Goal: Task Accomplishment & Management: Manage account settings

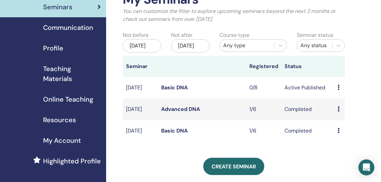
scroll to position [66, 0]
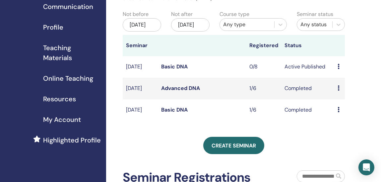
click at [177, 67] on td "Basic DNA" at bounding box center [202, 67] width 88 height 22
click at [138, 73] on td "[DATE]" at bounding box center [140, 67] width 35 height 22
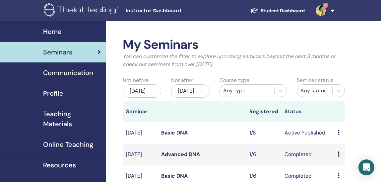
click at [338, 135] on icon at bounding box center [338, 132] width 2 height 5
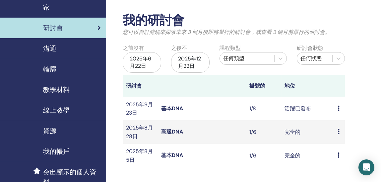
scroll to position [33, 0]
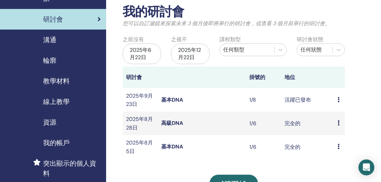
click at [340, 100] on div "預覽 編輯 與會者 取消" at bounding box center [339, 100] width 4 height 8
click at [340, 126] on font "與會者" at bounding box center [342, 126] width 16 height 7
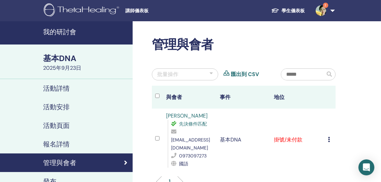
click at [329, 137] on icon at bounding box center [329, 139] width 2 height 5
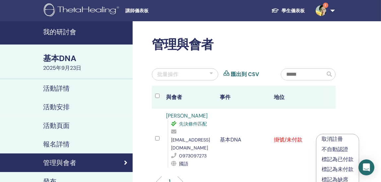
click at [337, 159] on font "標記為已付款" at bounding box center [337, 158] width 32 height 7
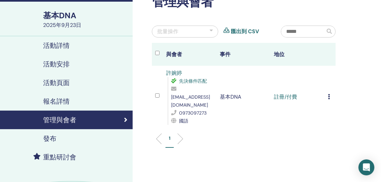
scroll to position [33, 0]
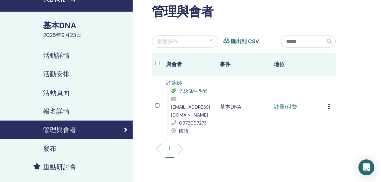
click at [329, 104] on icon at bounding box center [329, 106] width 2 height 5
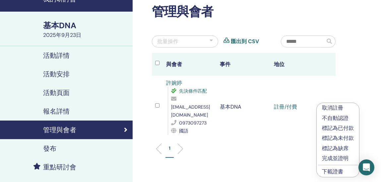
click at [330, 171] on font "下載證書" at bounding box center [332, 171] width 21 height 7
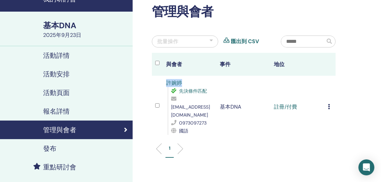
drag, startPoint x: 164, startPoint y: 80, endPoint x: 181, endPoint y: 81, distance: 17.3
click at [181, 81] on td "[PERSON_NAME] 先決條件匹配 [EMAIL_ADDRESS][DOMAIN_NAME] 0973097273 國語" at bounding box center [190, 107] width 54 height 62
copy font "許婉婷"
